Goal: Task Accomplishment & Management: Understand process/instructions

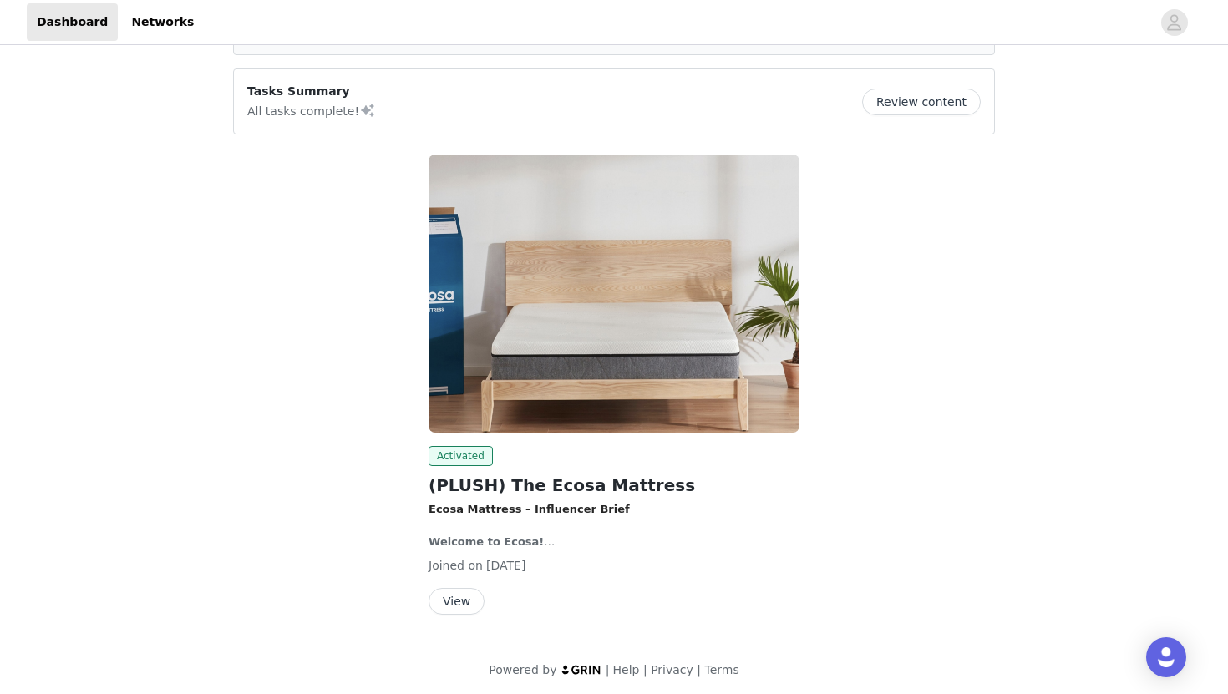
scroll to position [116, 0]
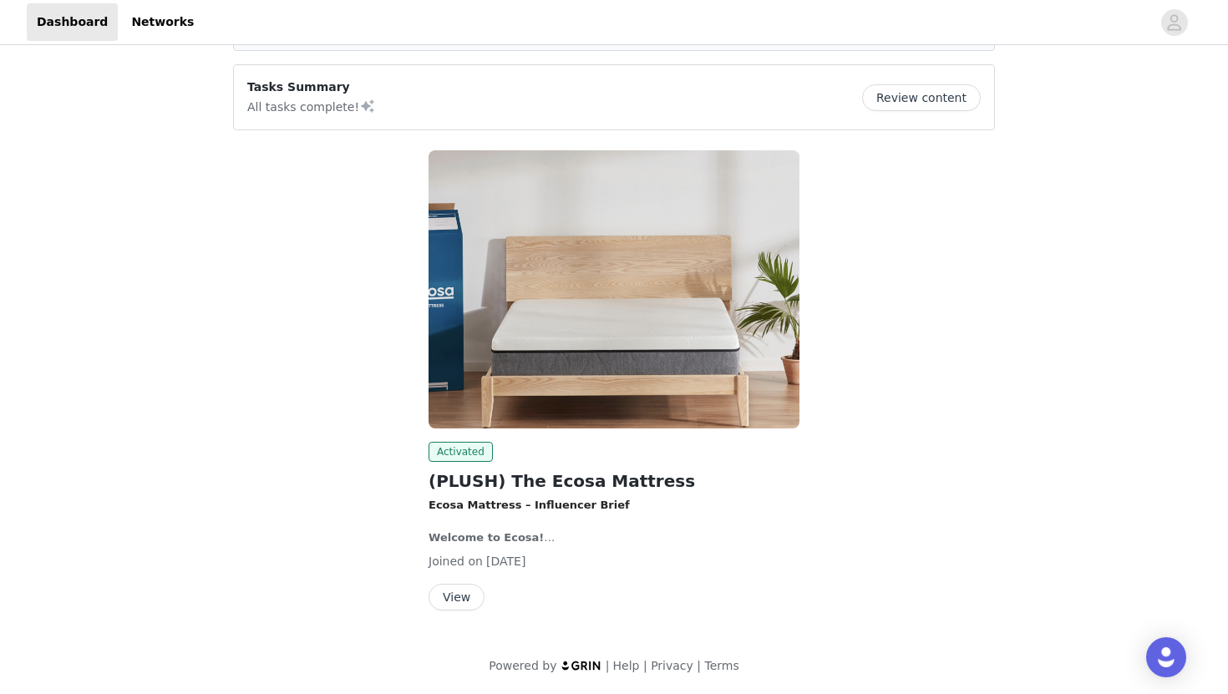
click at [449, 607] on button "View" at bounding box center [457, 597] width 56 height 27
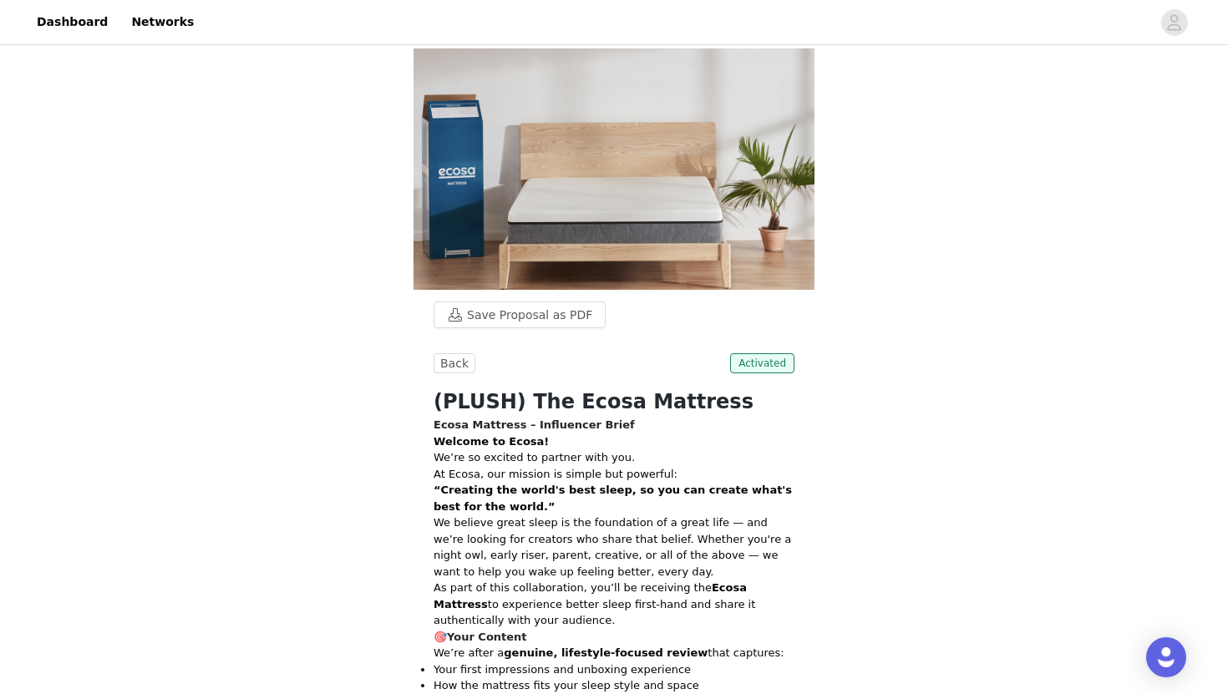
drag, startPoint x: 707, startPoint y: 178, endPoint x: 422, endPoint y: 189, distance: 285.2
copy h1 "(PLUSH) The Ecosa Mattress"
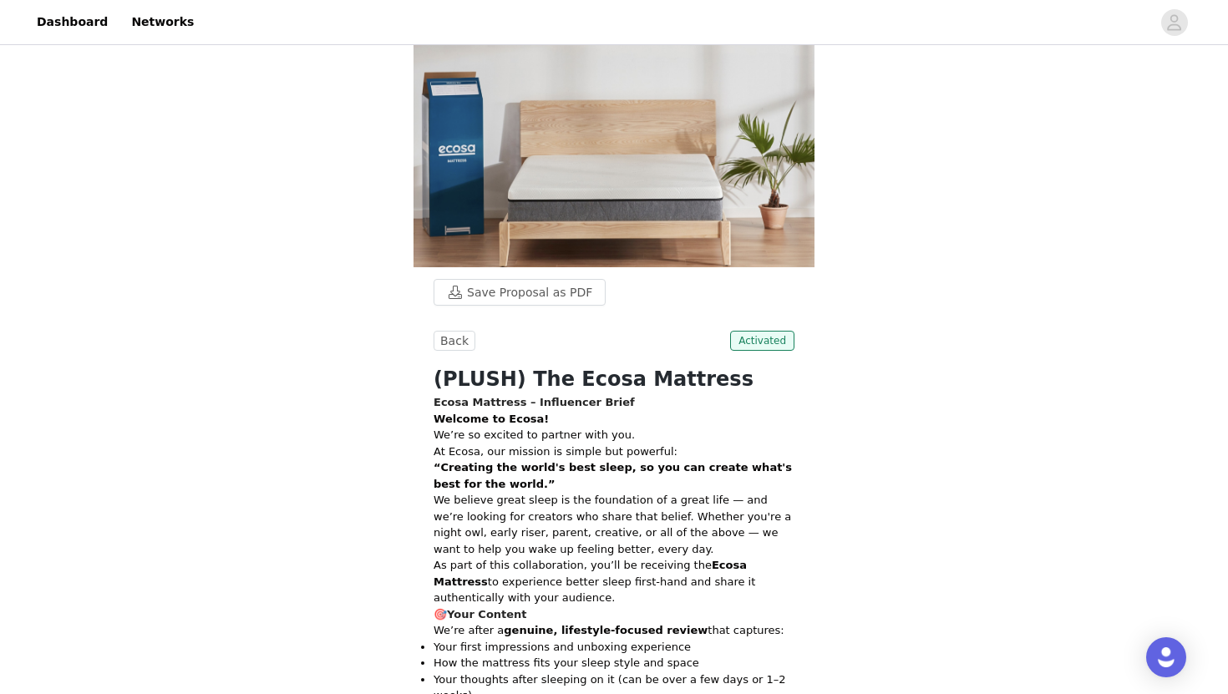
scroll to position [25, 0]
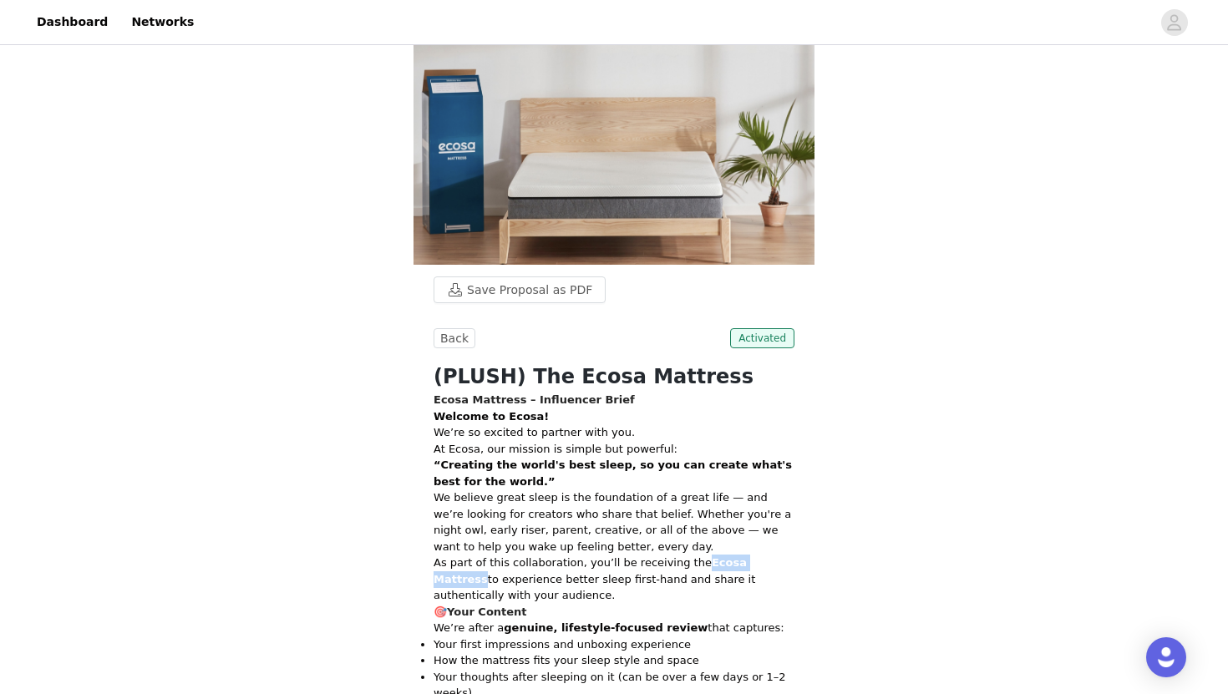
drag, startPoint x: 694, startPoint y: 341, endPoint x: 775, endPoint y: 344, distance: 81.1
click at [747, 557] on strong "Ecosa Mattress" at bounding box center [590, 571] width 313 height 29
copy strong "Ecosa Mattress"
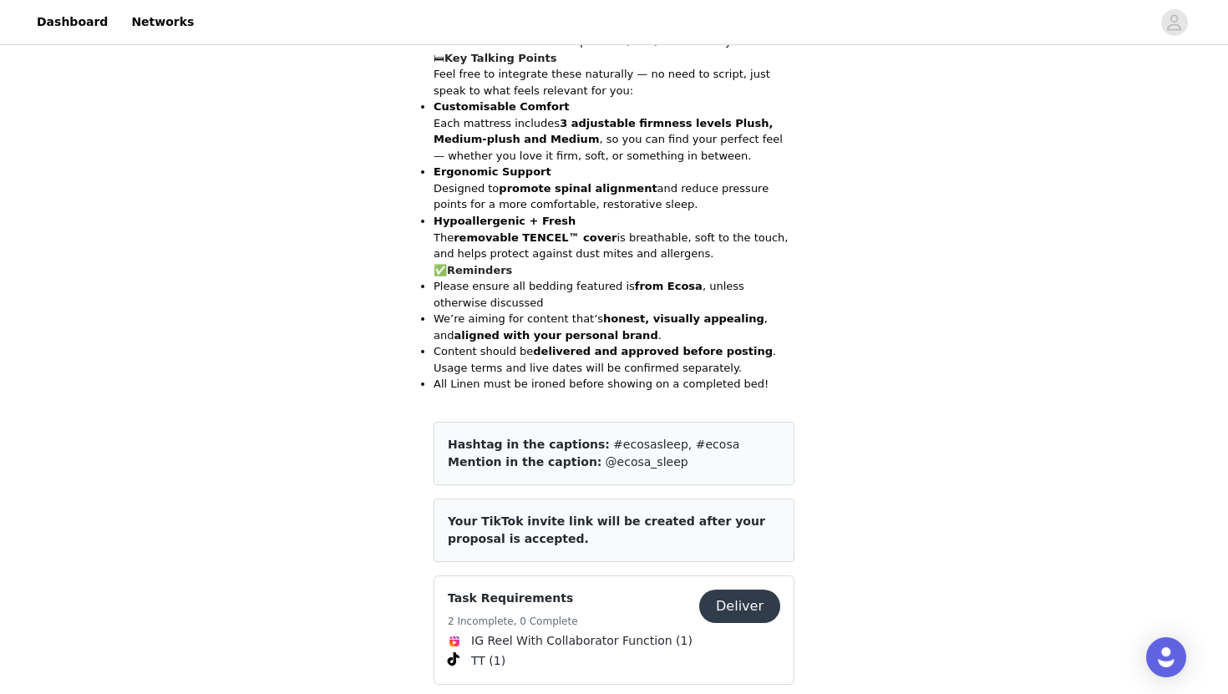
scroll to position [709, 0]
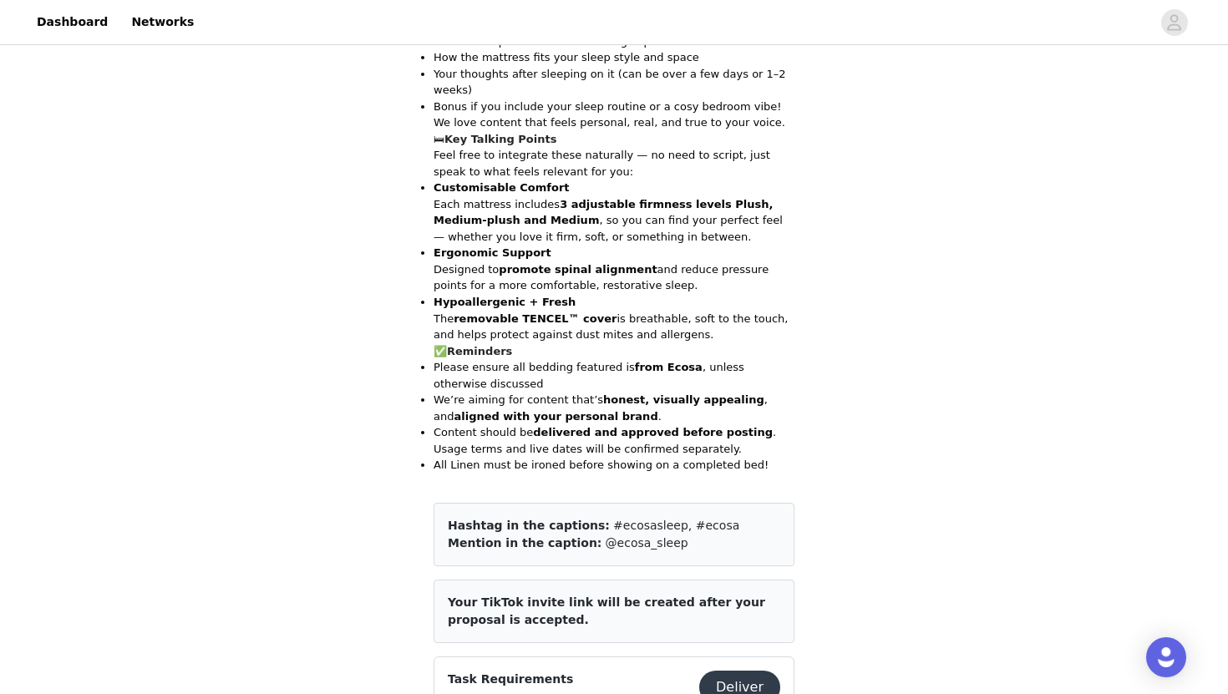
scroll to position [709, 0]
